Goal: Navigation & Orientation: Find specific page/section

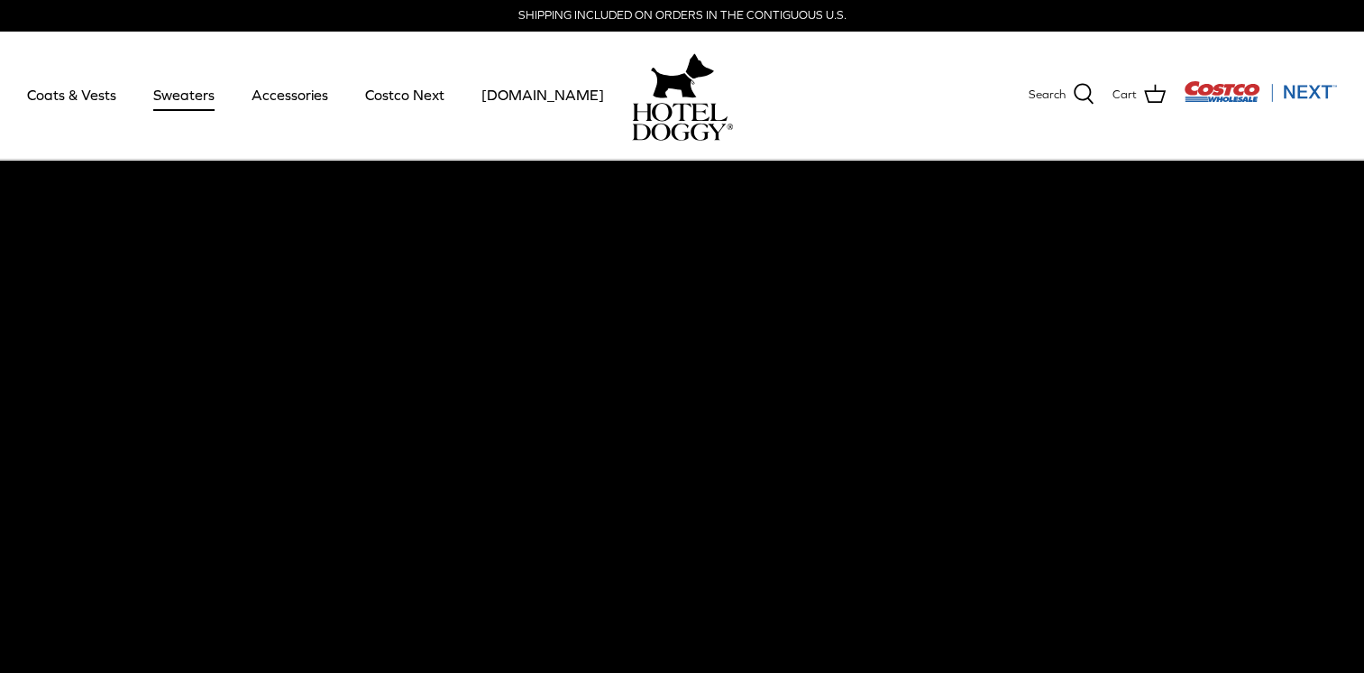
click at [160, 98] on link "Sweaters" at bounding box center [184, 94] width 94 height 61
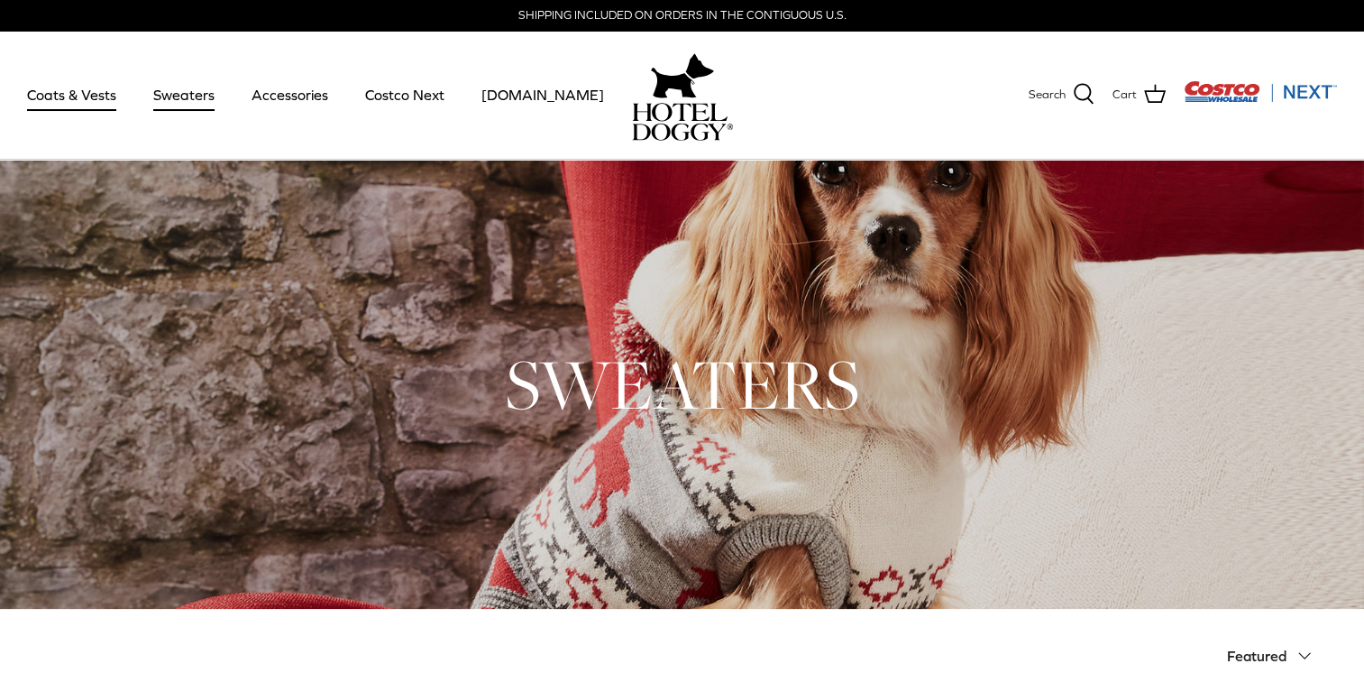
click at [65, 91] on link "Coats & Vests" at bounding box center [72, 94] width 122 height 61
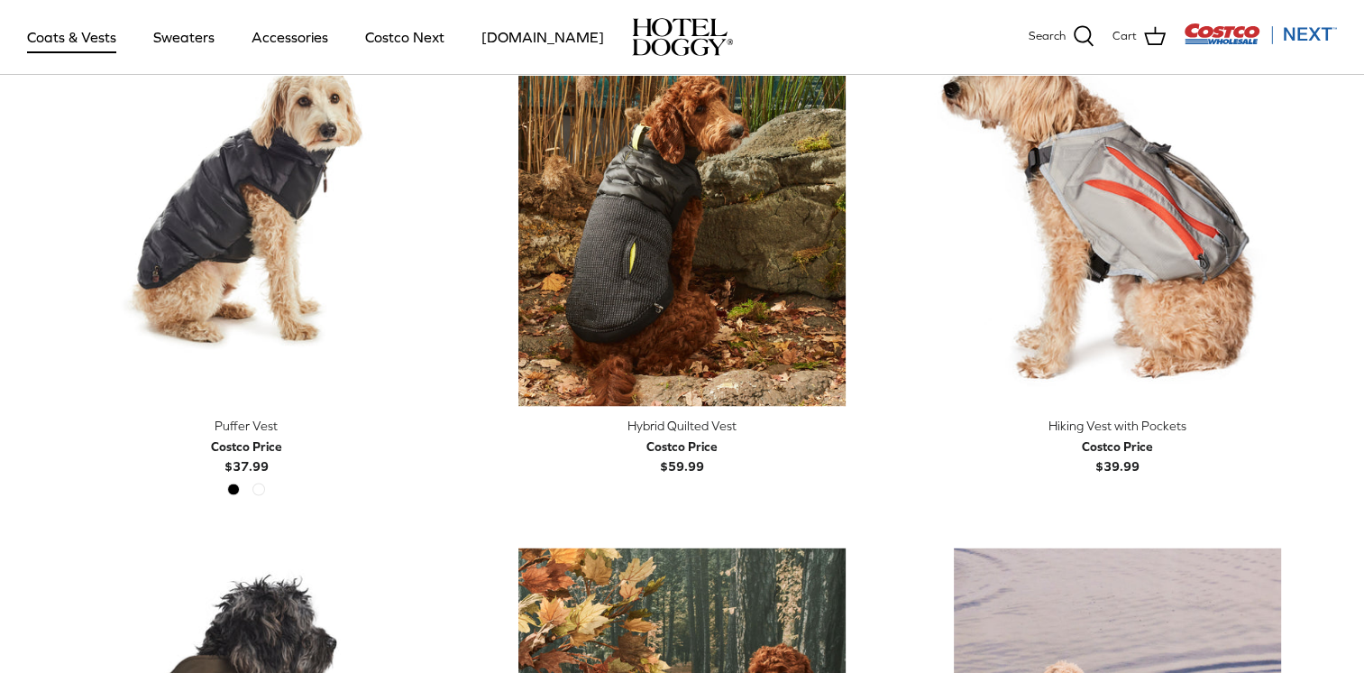
scroll to position [3030, 0]
